Goal: Task Accomplishment & Management: Use online tool/utility

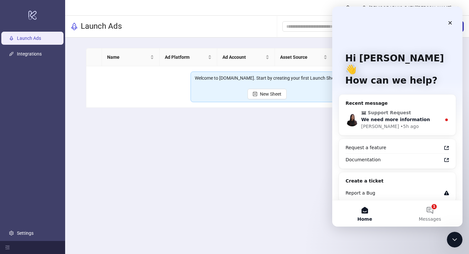
click at [429, 116] on div "We need more information" at bounding box center [401, 119] width 80 height 7
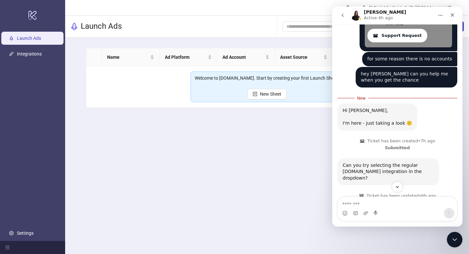
scroll to position [261, 0]
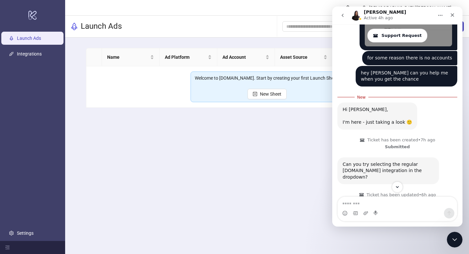
click at [172, 98] on td "Welcome to Kitchn.io. Start by creating your first Launch Sheet. New Sheet" at bounding box center [267, 86] width 362 height 41
click at [454, 15] on icon "Close" at bounding box center [452, 14] width 5 height 5
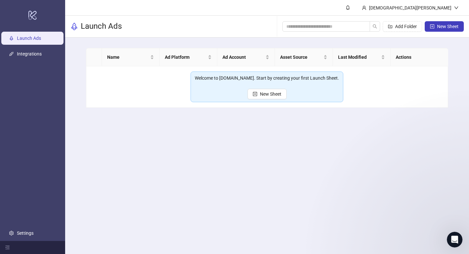
scroll to position [0, 0]
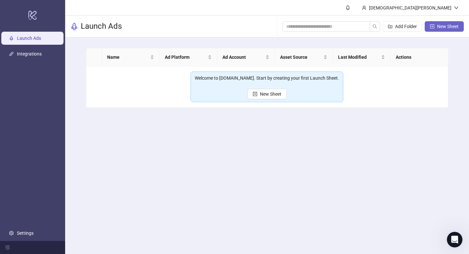
click at [450, 24] on span "New Sheet" at bounding box center [448, 26] width 22 height 5
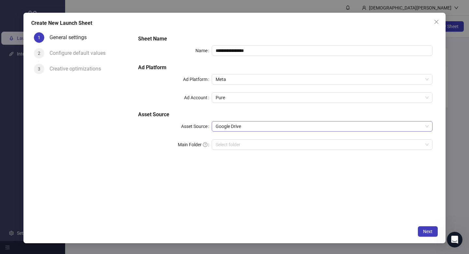
click at [269, 124] on span "Google Drive" at bounding box center [322, 126] width 213 height 10
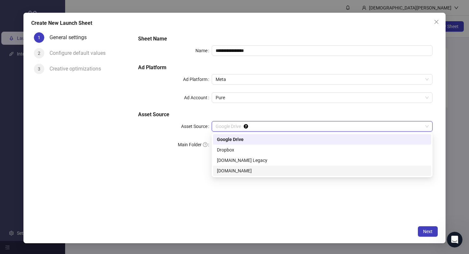
click at [246, 169] on div "[DOMAIN_NAME]" at bounding box center [322, 170] width 211 height 7
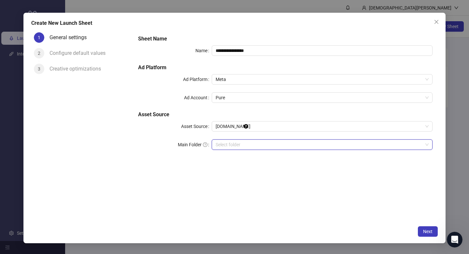
click at [254, 143] on input "search" at bounding box center [319, 144] width 207 height 10
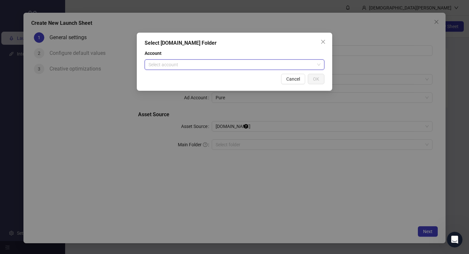
click at [300, 65] on input "search" at bounding box center [232, 65] width 166 height 10
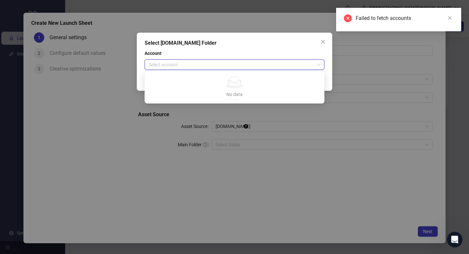
click at [222, 152] on div "Select [DOMAIN_NAME] Folder Account Select account Cancel OK" at bounding box center [234, 127] width 469 height 254
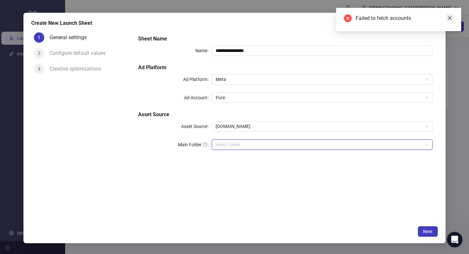
click at [449, 16] on icon "close" at bounding box center [450, 18] width 5 height 5
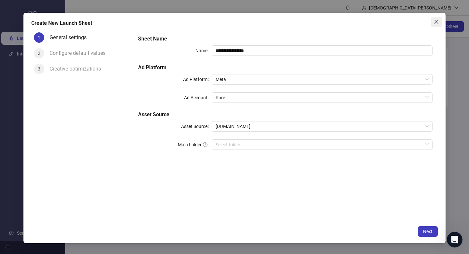
click at [436, 20] on icon "close" at bounding box center [436, 21] width 5 height 5
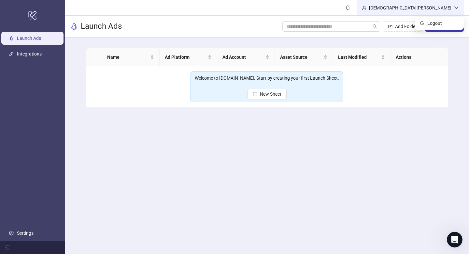
click at [443, 3] on div "[DEMOGRAPHIC_DATA][PERSON_NAME]" at bounding box center [410, 7] width 107 height 15
click at [446, 6] on div "[DEMOGRAPHIC_DATA][PERSON_NAME]" at bounding box center [411, 7] width 88 height 7
click at [428, 20] on span "Logout" at bounding box center [443, 23] width 31 height 7
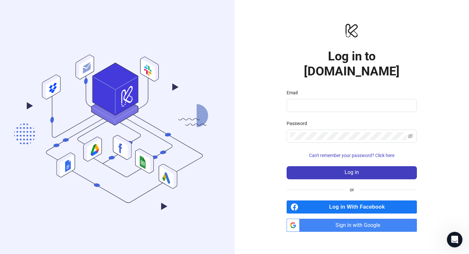
click at [350, 218] on span "Sign in with Google" at bounding box center [359, 224] width 115 height 13
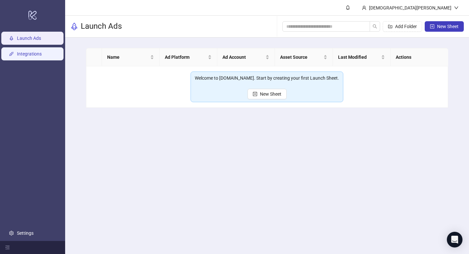
click at [39, 53] on link "Integrations" at bounding box center [29, 53] width 25 height 5
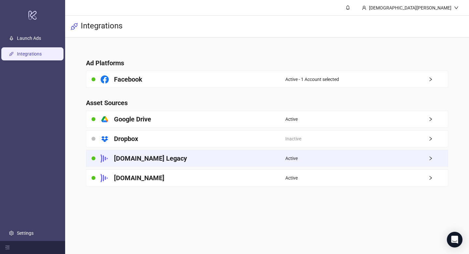
click at [203, 154] on div "Frame.io Legacy" at bounding box center [185, 158] width 199 height 16
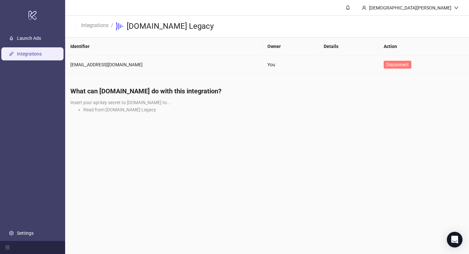
click at [384, 65] on button "Disconnect" at bounding box center [398, 65] width 28 height 8
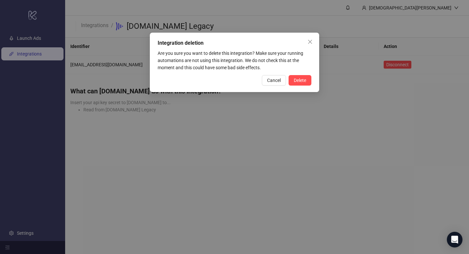
click at [302, 81] on span "Delete" at bounding box center [300, 80] width 12 height 5
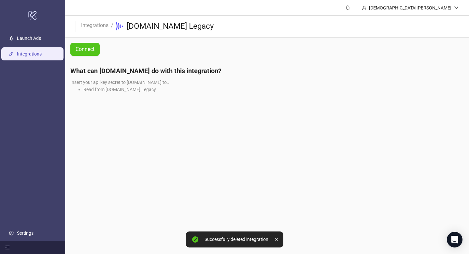
click at [41, 51] on link "Integrations" at bounding box center [29, 53] width 25 height 5
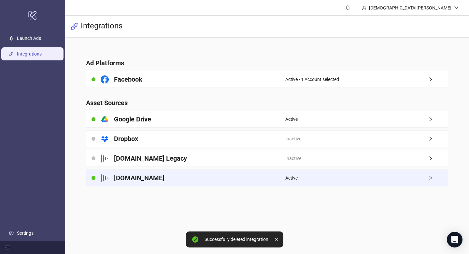
click at [176, 174] on div "[DOMAIN_NAME]" at bounding box center [185, 177] width 199 height 16
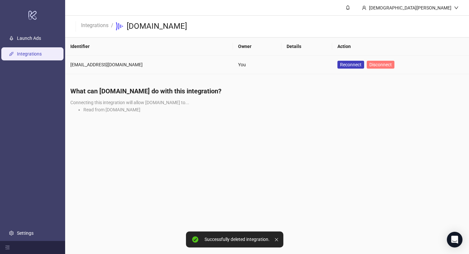
click at [370, 66] on span "Disconnect" at bounding box center [381, 64] width 22 height 5
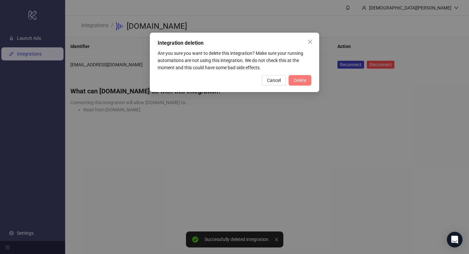
click at [300, 78] on span "Delete" at bounding box center [300, 80] width 12 height 5
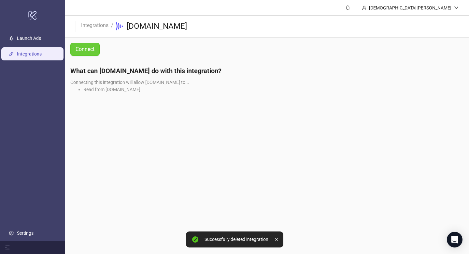
click at [97, 52] on button "Connect" at bounding box center [84, 49] width 29 height 13
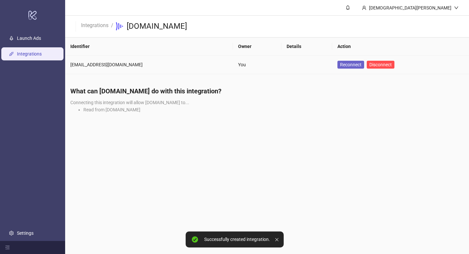
click at [340, 64] on span "Reconnect" at bounding box center [351, 64] width 22 height 7
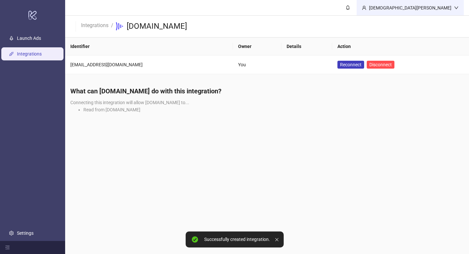
click at [426, 13] on div "[DEMOGRAPHIC_DATA][PERSON_NAME]" at bounding box center [410, 7] width 107 height 15
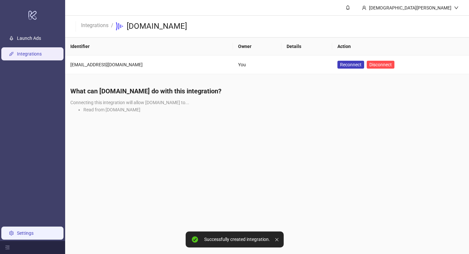
click at [26, 234] on link "Settings" at bounding box center [25, 232] width 17 height 5
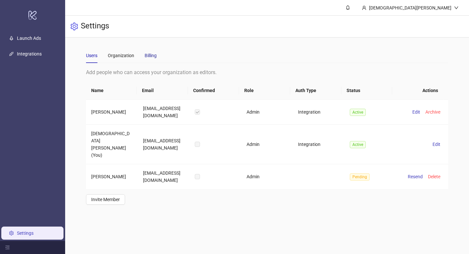
click at [151, 55] on div "Billing" at bounding box center [151, 55] width 12 height 7
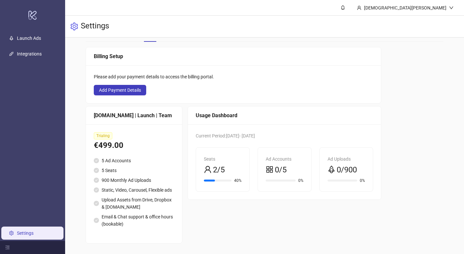
scroll to position [22, 0]
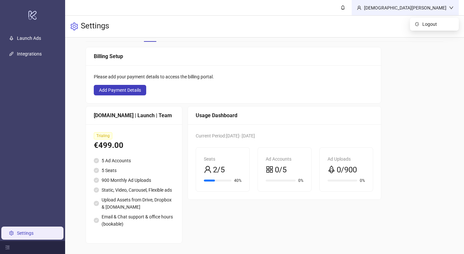
click at [440, 6] on div "[DEMOGRAPHIC_DATA][PERSON_NAME]" at bounding box center [406, 7] width 88 height 7
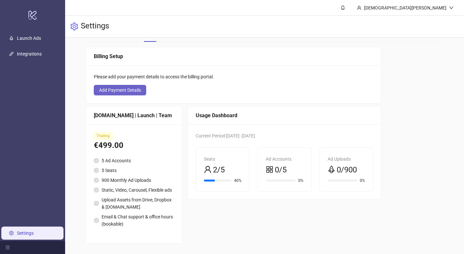
click at [136, 88] on span "Add Payment Details" at bounding box center [120, 89] width 42 height 5
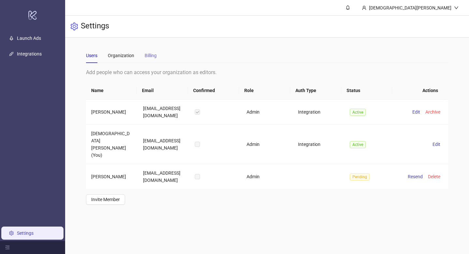
click at [146, 51] on div "Billing" at bounding box center [151, 55] width 12 height 15
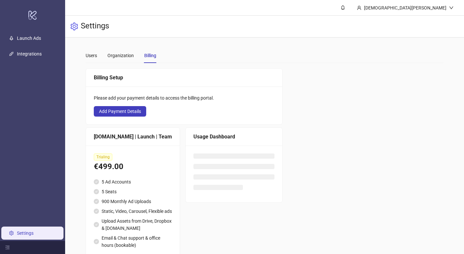
click at [121, 151] on div "Trialing €499.00 5 Ad Accounts 5 Seats 900 Monthly Ad Uploads Static, Video, Ca…" at bounding box center [133, 204] width 94 height 119
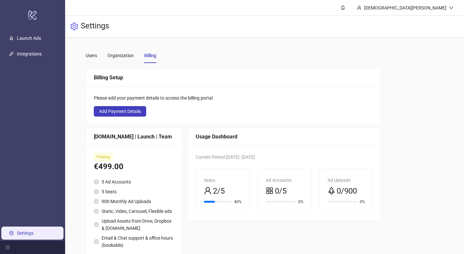
click at [126, 138] on div "[DOMAIN_NAME] | Launch | Team" at bounding box center [134, 136] width 80 height 8
click at [109, 174] on div "Trialing €499.00 5 Ad Accounts 5 Seats 900 Monthly Ad Uploads Static, Video, Ca…" at bounding box center [134, 204] width 96 height 119
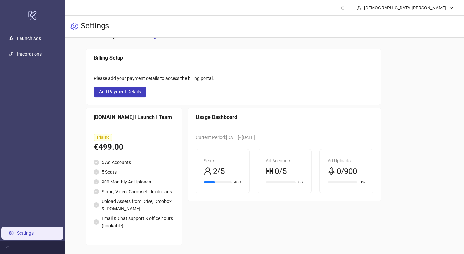
scroll to position [28, 0]
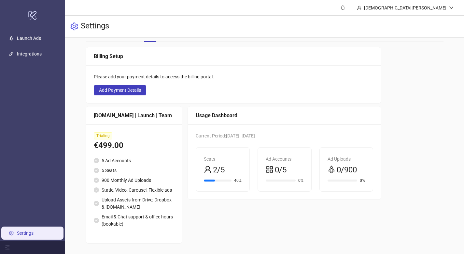
click at [109, 178] on ul "5 Ad Accounts 5 Seats 900 Monthly Ad Uploads Static, Video, Carousel, Flexible …" at bounding box center [134, 192] width 80 height 70
click at [135, 87] on span "Add Payment Details" at bounding box center [120, 89] width 42 height 5
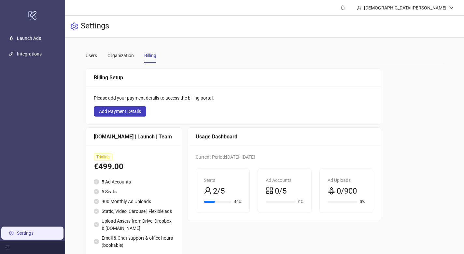
scroll to position [28, 0]
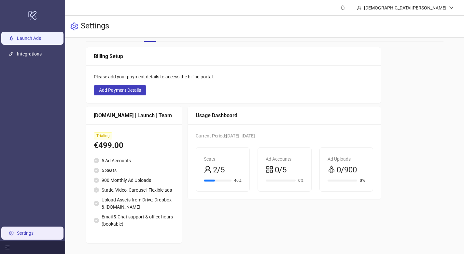
click at [32, 39] on link "Launch Ads" at bounding box center [29, 38] width 24 height 5
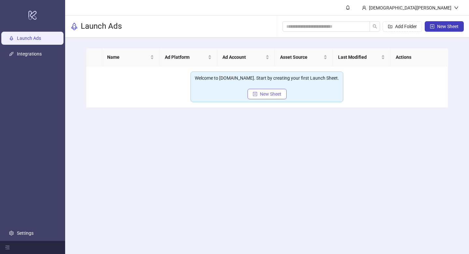
click at [271, 95] on span "New Sheet" at bounding box center [271, 93] width 22 height 5
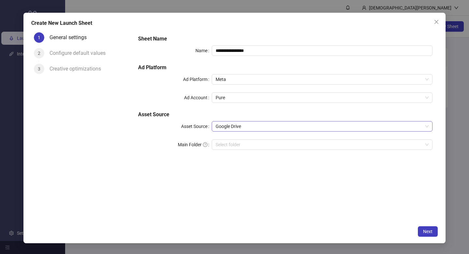
click at [256, 122] on span "Google Drive" at bounding box center [322, 126] width 213 height 10
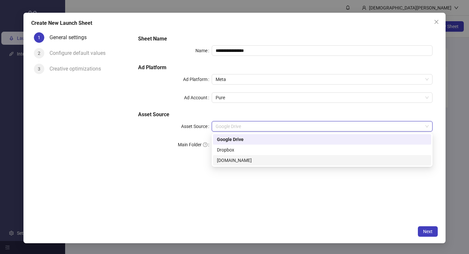
click at [224, 160] on div "[DOMAIN_NAME]" at bounding box center [322, 159] width 211 height 7
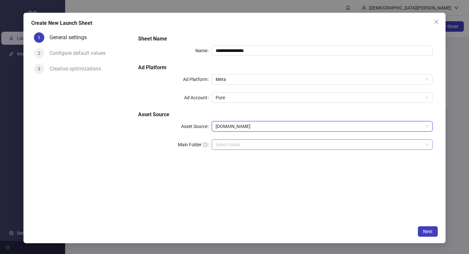
click at [233, 143] on input "search" at bounding box center [319, 144] width 207 height 10
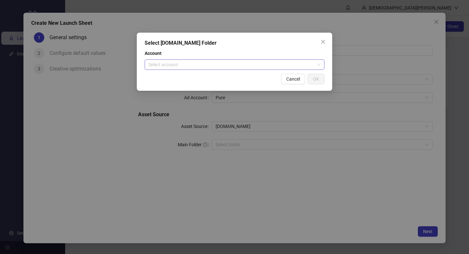
click at [239, 64] on input "search" at bounding box center [232, 65] width 166 height 10
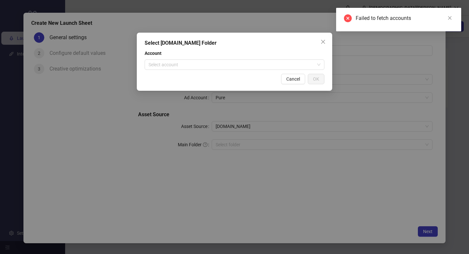
click at [110, 123] on div "Select [DOMAIN_NAME] Folder Account Select account Cancel OK" at bounding box center [234, 127] width 469 height 254
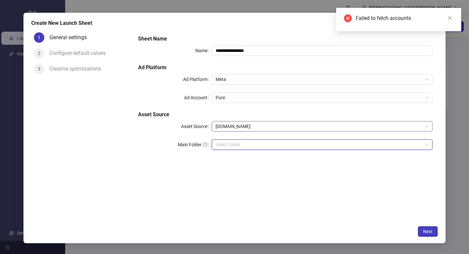
click at [371, 125] on span "[DOMAIN_NAME]" at bounding box center [322, 126] width 213 height 10
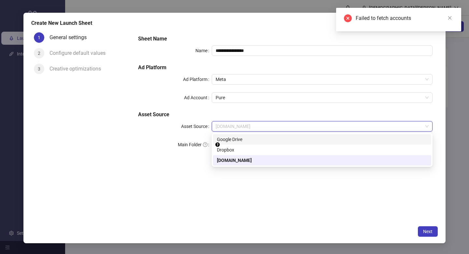
click at [153, 156] on div "**********" at bounding box center [286, 96] width 300 height 128
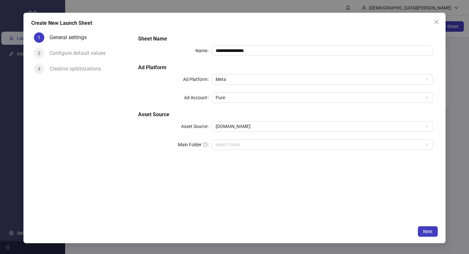
click at [9, 117] on div "**********" at bounding box center [234, 127] width 469 height 254
click at [436, 15] on div "**********" at bounding box center [234, 128] width 422 height 230
click at [436, 18] on button "Close" at bounding box center [436, 22] width 10 height 10
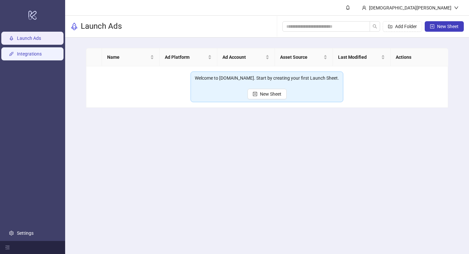
click at [39, 53] on link "Integrations" at bounding box center [29, 53] width 25 height 5
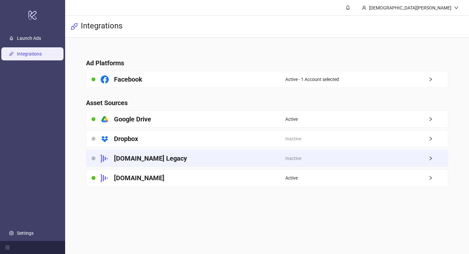
click at [159, 158] on h4 "[DOMAIN_NAME] Legacy" at bounding box center [150, 158] width 73 height 9
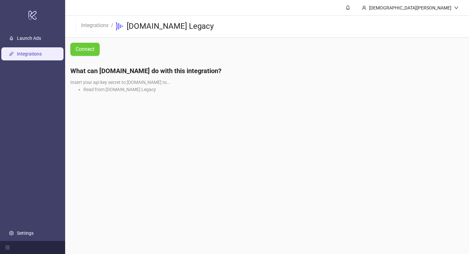
click at [84, 49] on span "Connect" at bounding box center [85, 49] width 19 height 6
